Goal: Communication & Community: Answer question/provide support

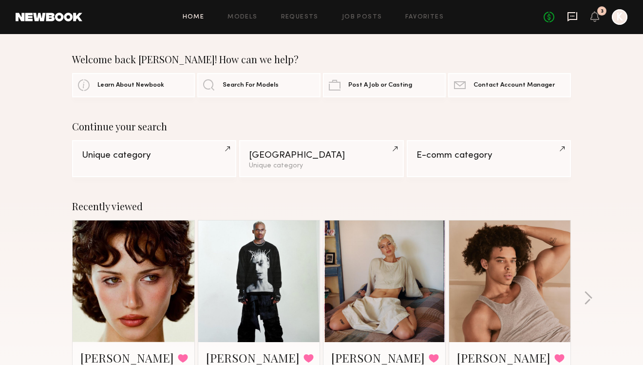
click at [573, 18] on icon at bounding box center [572, 16] width 11 height 11
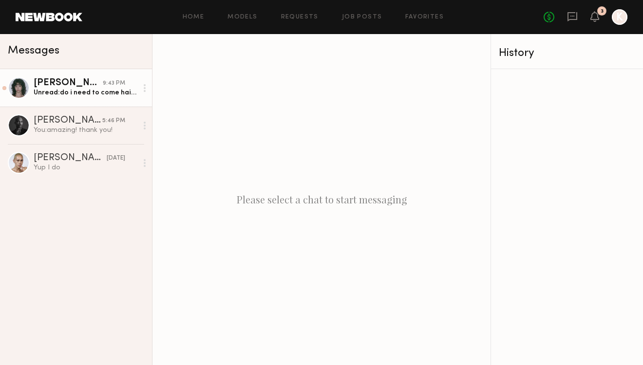
click at [94, 99] on link "[PERSON_NAME] 9:43 PM Unread: do i need to come hair and makeup ready as well?" at bounding box center [76, 88] width 152 height 38
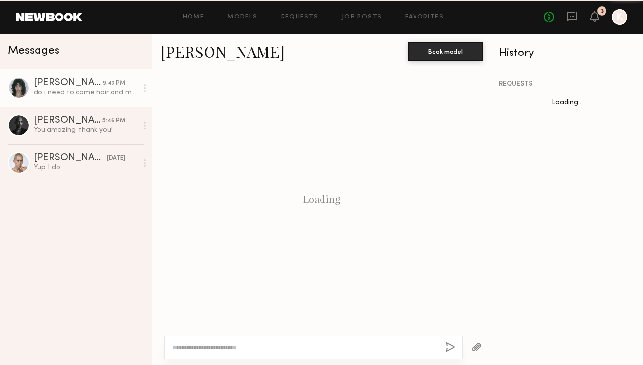
scroll to position [1228, 0]
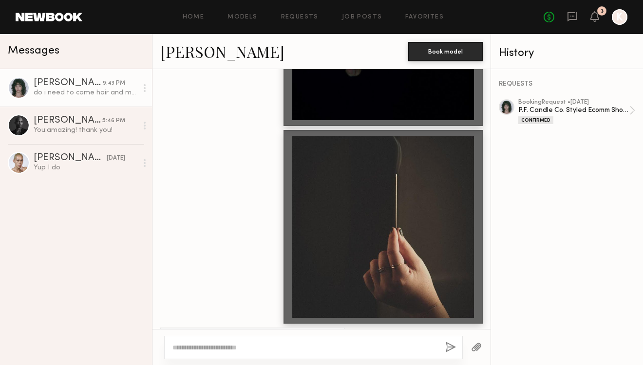
click at [222, 351] on textarea at bounding box center [304, 348] width 265 height 10
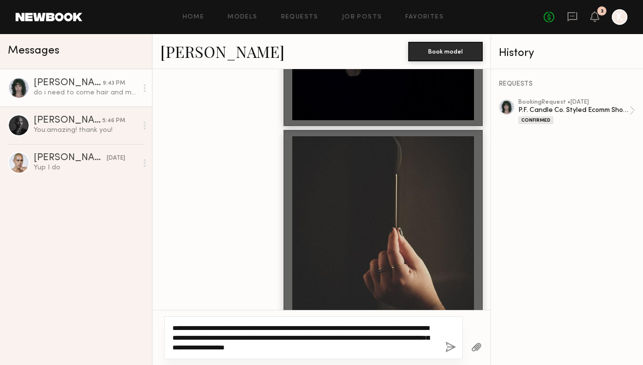
type textarea "**********"
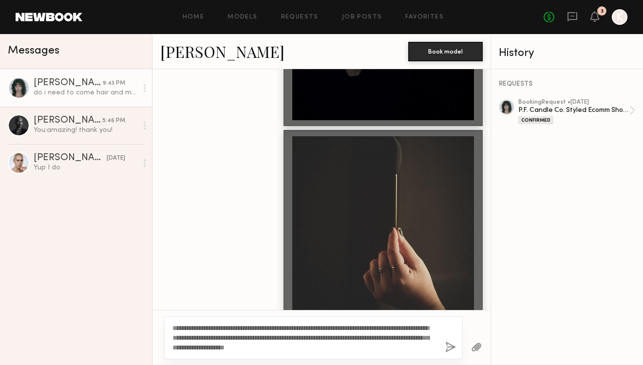
click at [446, 342] on button "button" at bounding box center [450, 348] width 11 height 12
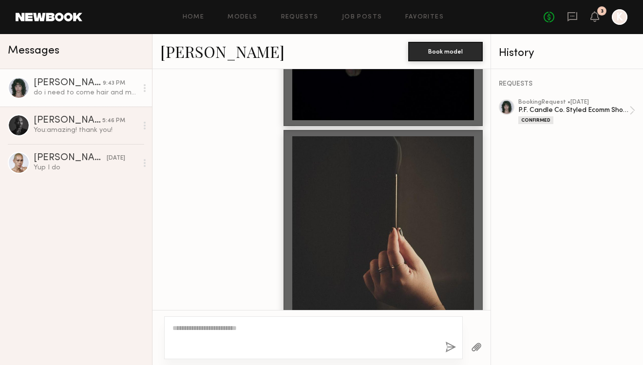
scroll to position [1467, 0]
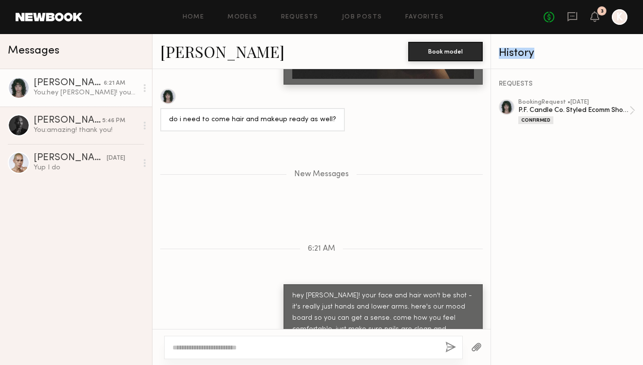
click at [476, 348] on button "button" at bounding box center [476, 348] width 11 height 12
